Goal: Information Seeking & Learning: Understand process/instructions

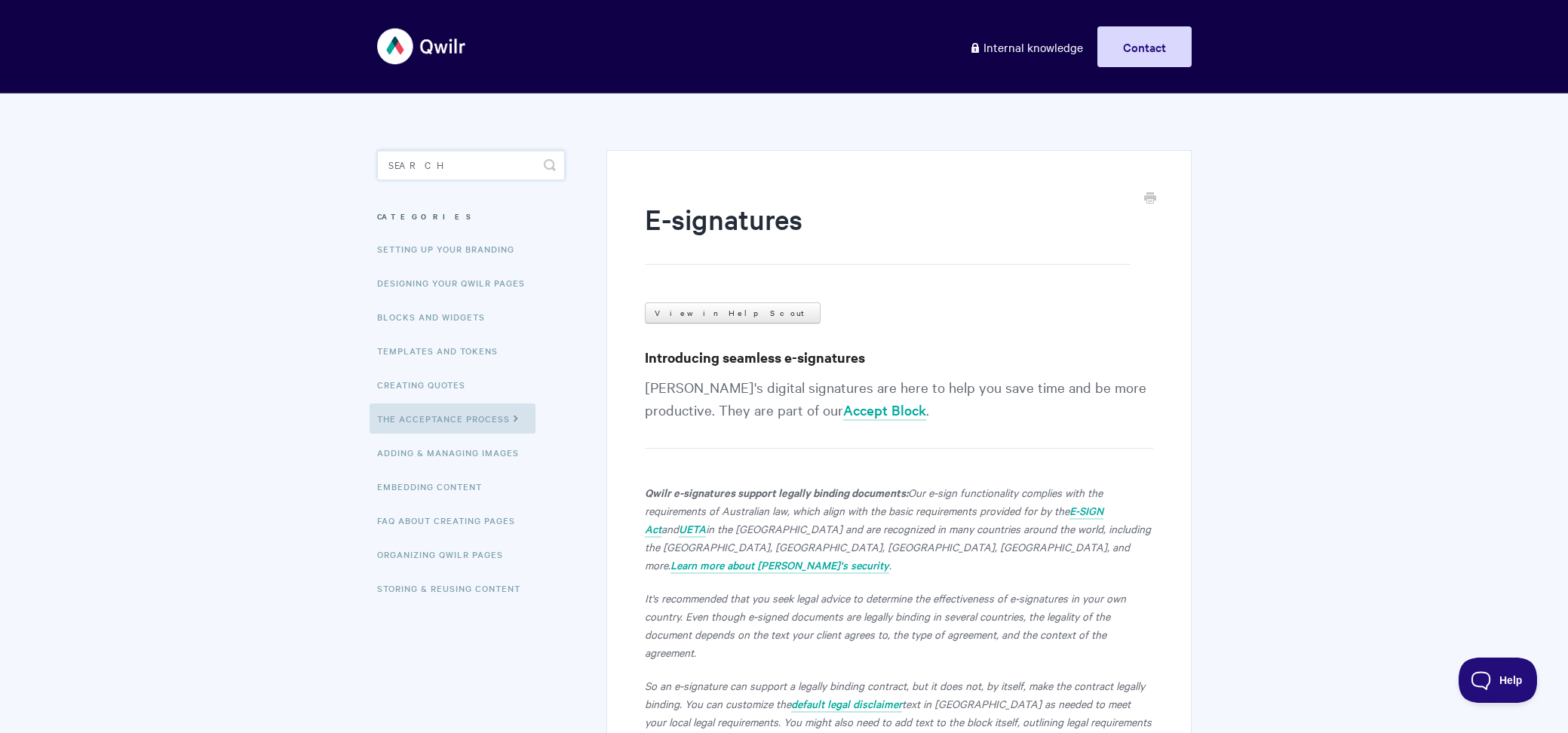
click at [482, 177] on input "Search" at bounding box center [471, 164] width 188 height 30
type input "accept"
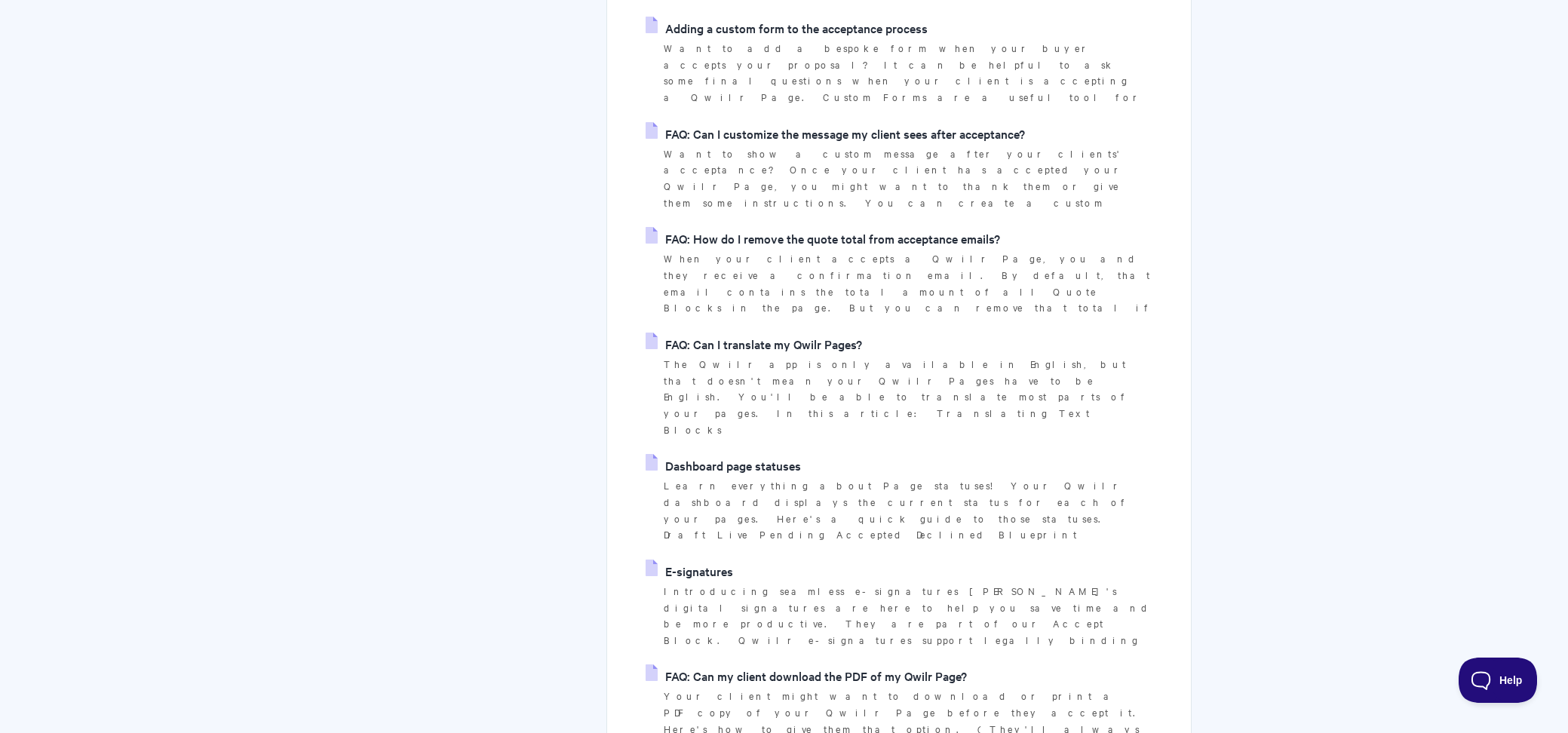
scroll to position [545, 0]
click at [813, 663] on link "FAQ: Can my client download the PDF of my Qwilr Page?" at bounding box center [807, 673] width 321 height 23
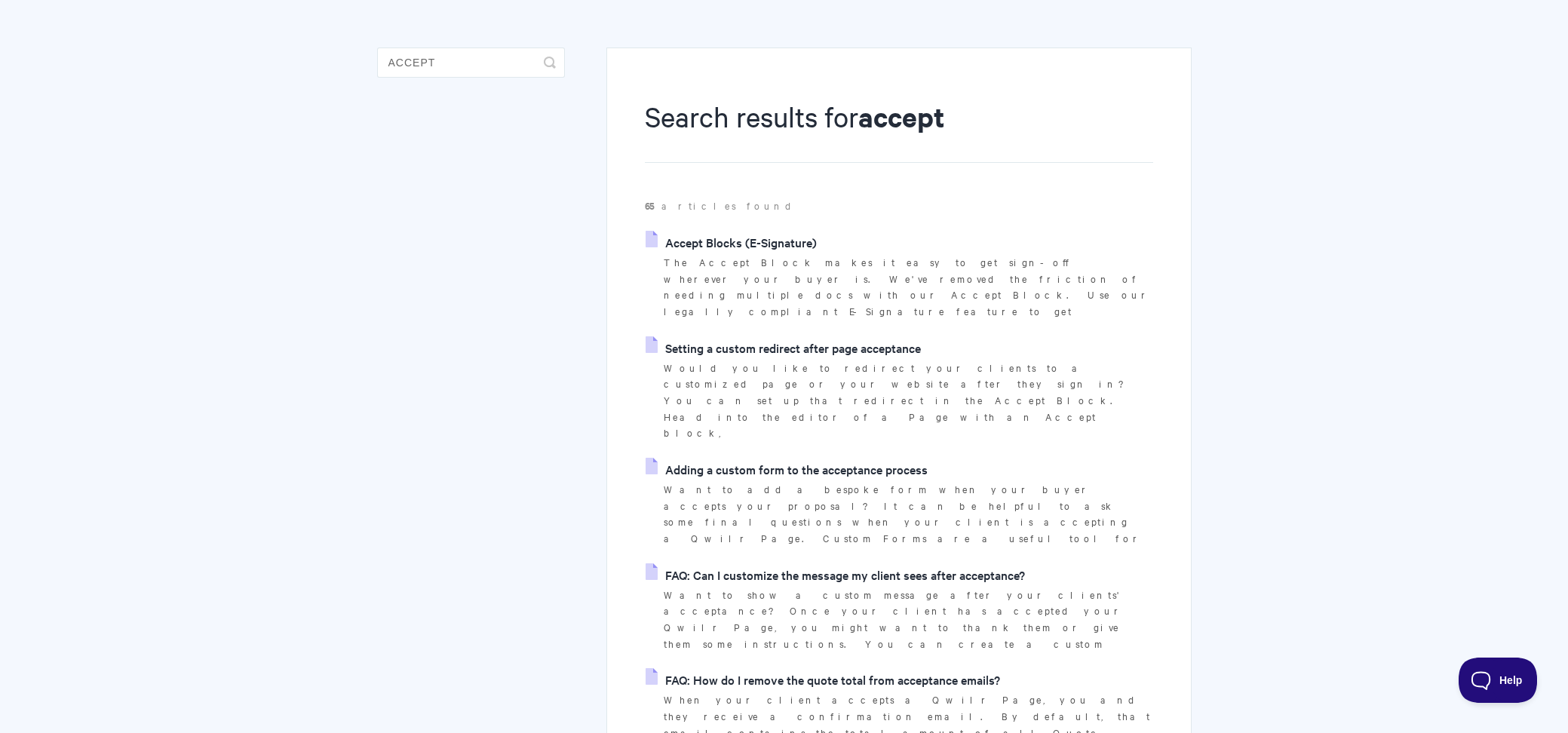
scroll to position [0, 0]
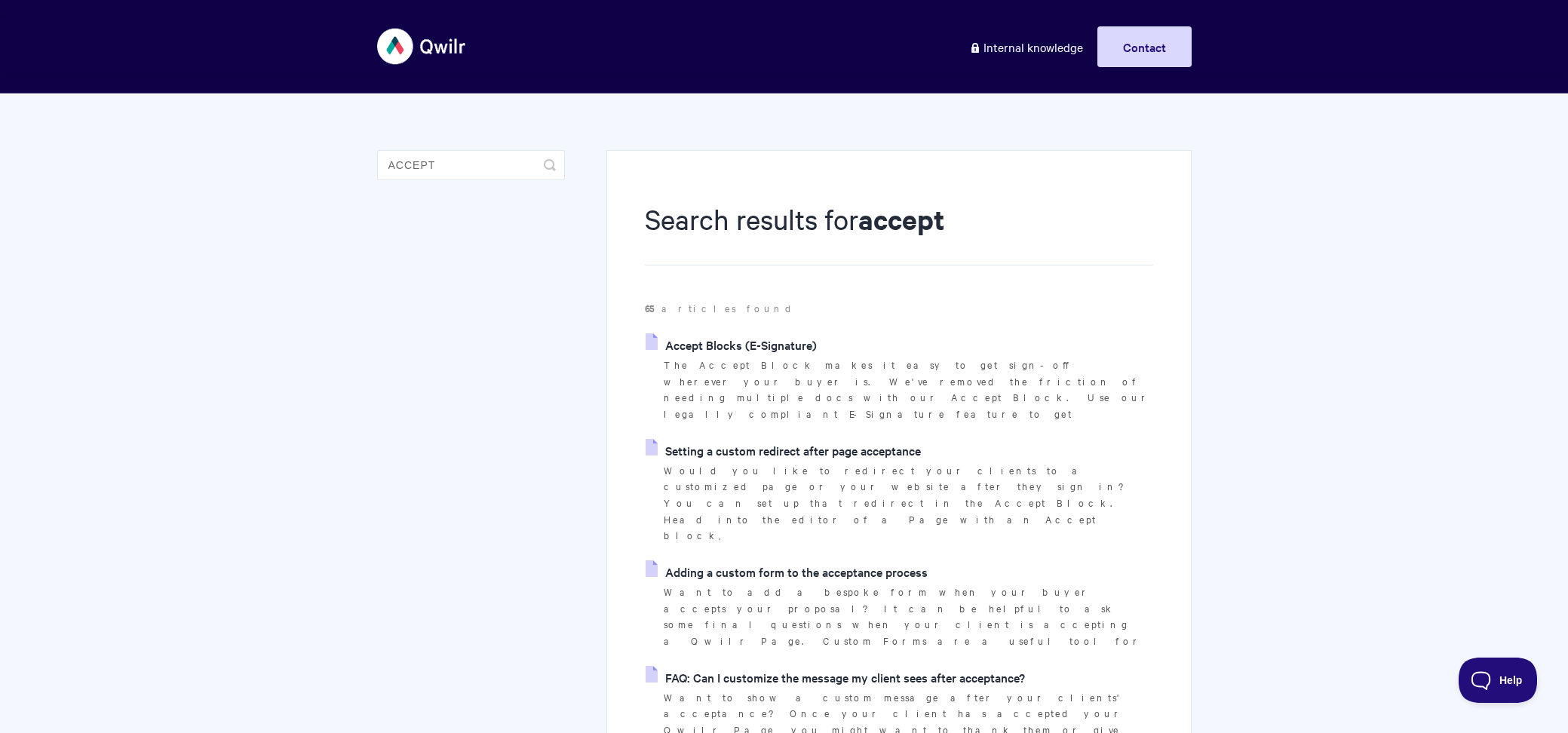
click at [794, 560] on link "Adding a custom form to the acceptance process" at bounding box center [787, 571] width 282 height 23
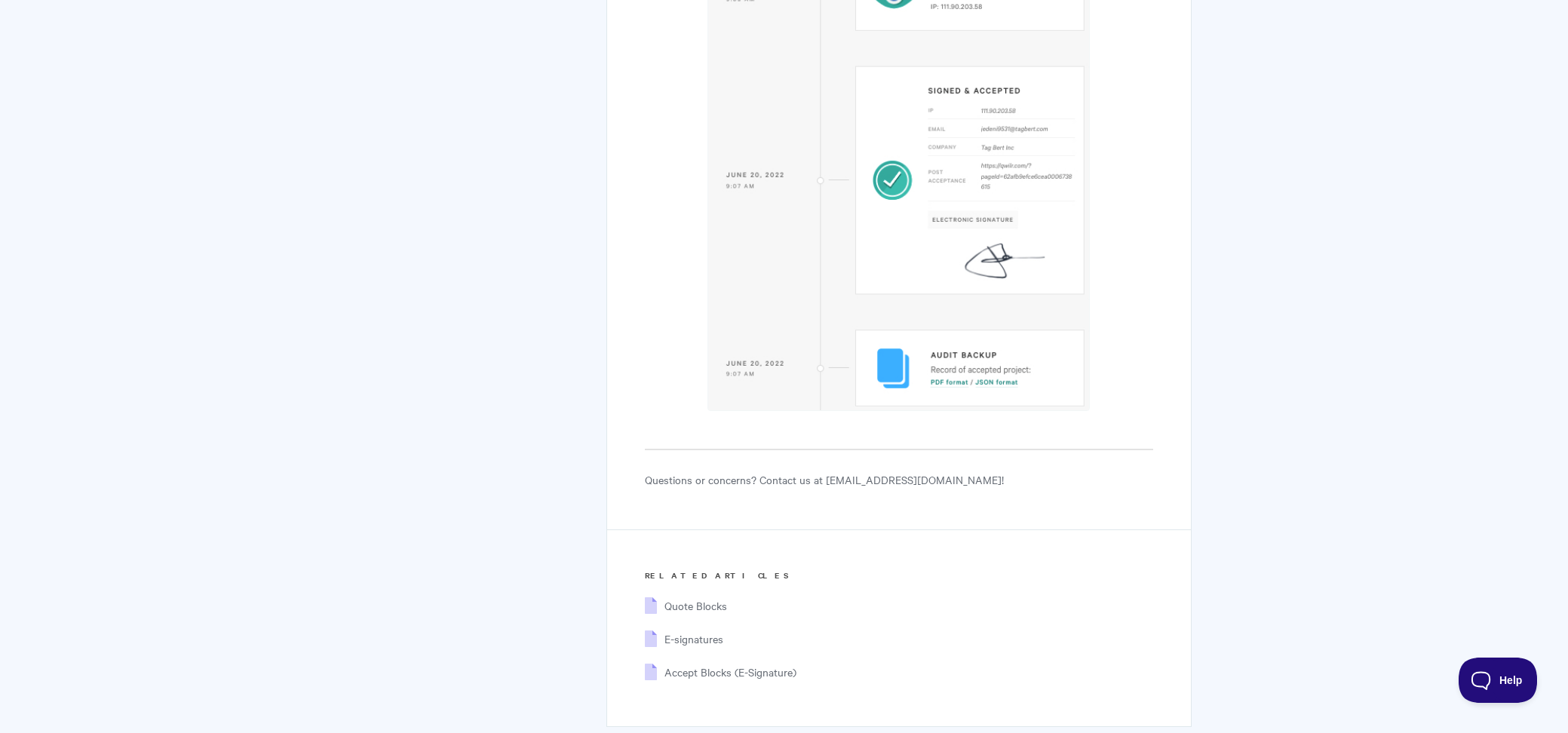
scroll to position [8188, 0]
click at [720, 660] on span "Accept Blocks (E-Signature)" at bounding box center [731, 667] width 132 height 15
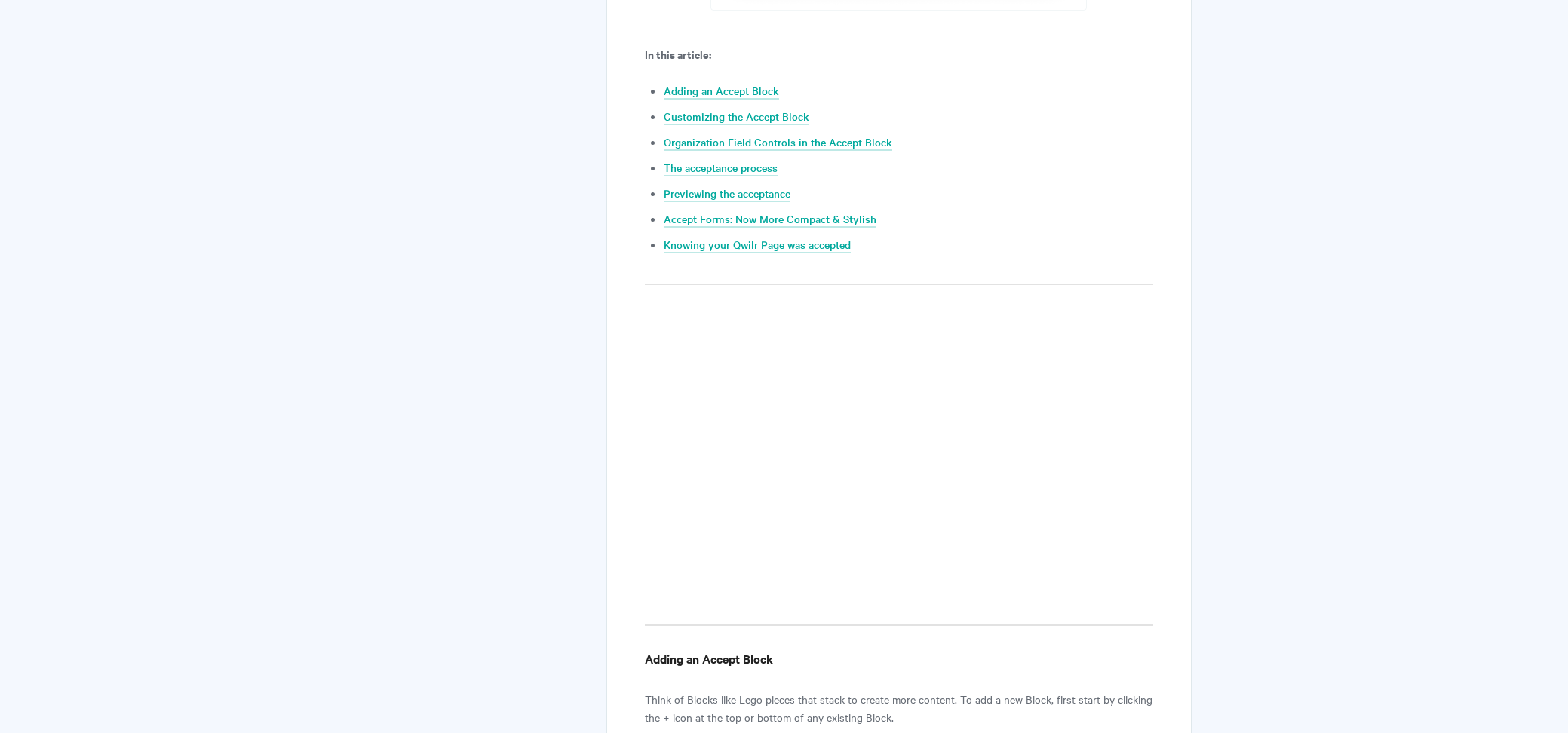
scroll to position [748, 0]
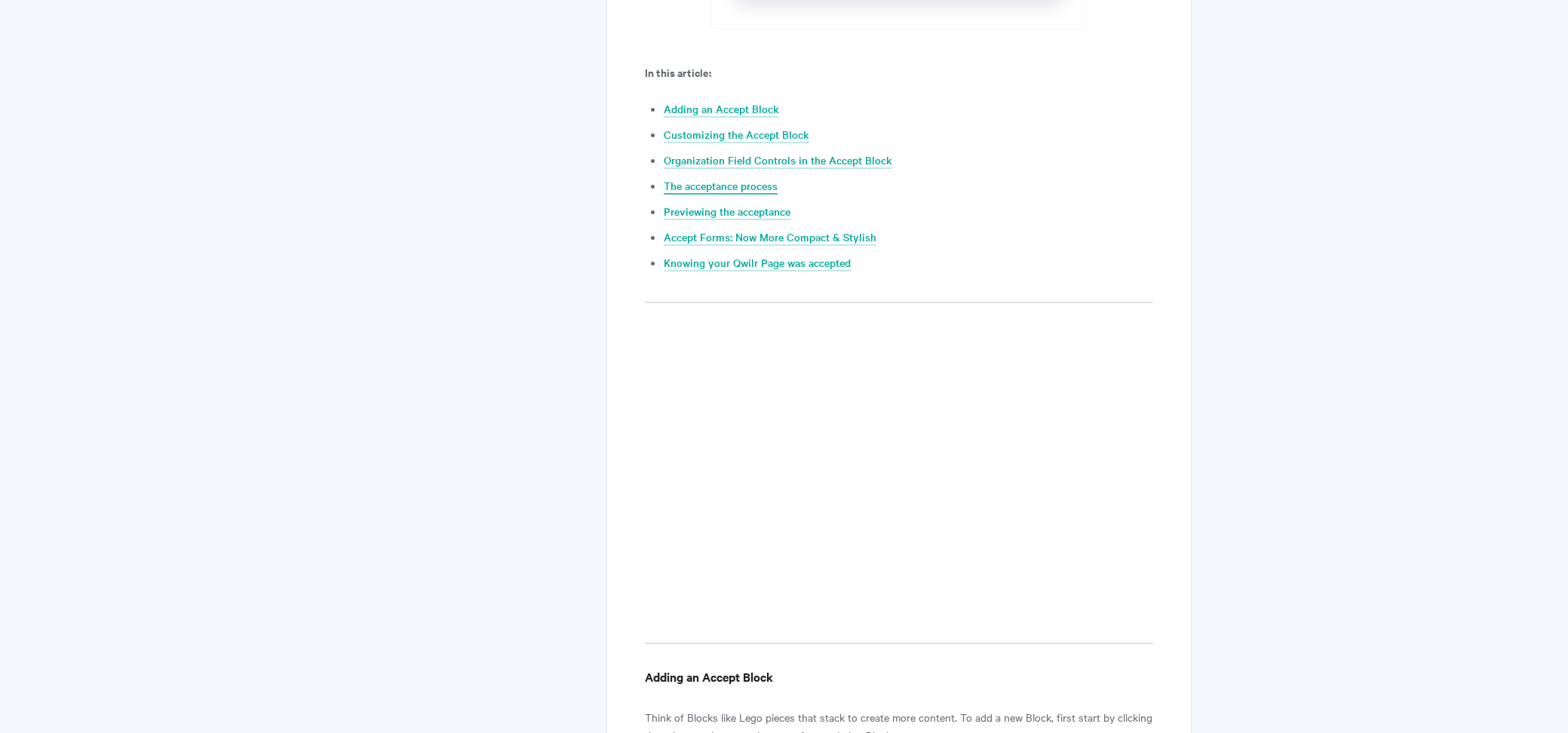
click at [756, 181] on link "The acceptance process" at bounding box center [721, 186] width 114 height 16
click at [752, 188] on link "The acceptance process" at bounding box center [721, 186] width 114 height 16
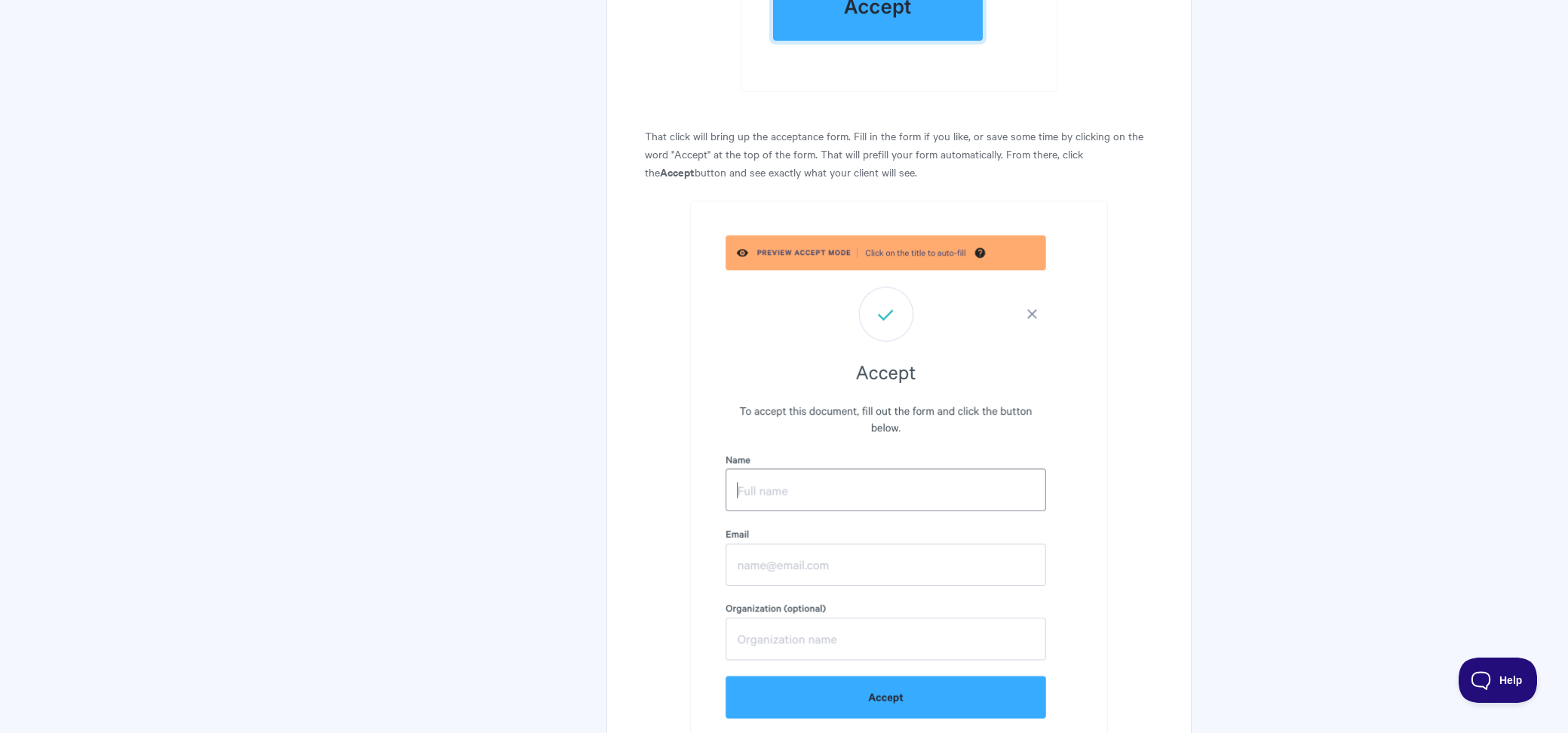
scroll to position [7996, 0]
